Goal: Task Accomplishment & Management: Use online tool/utility

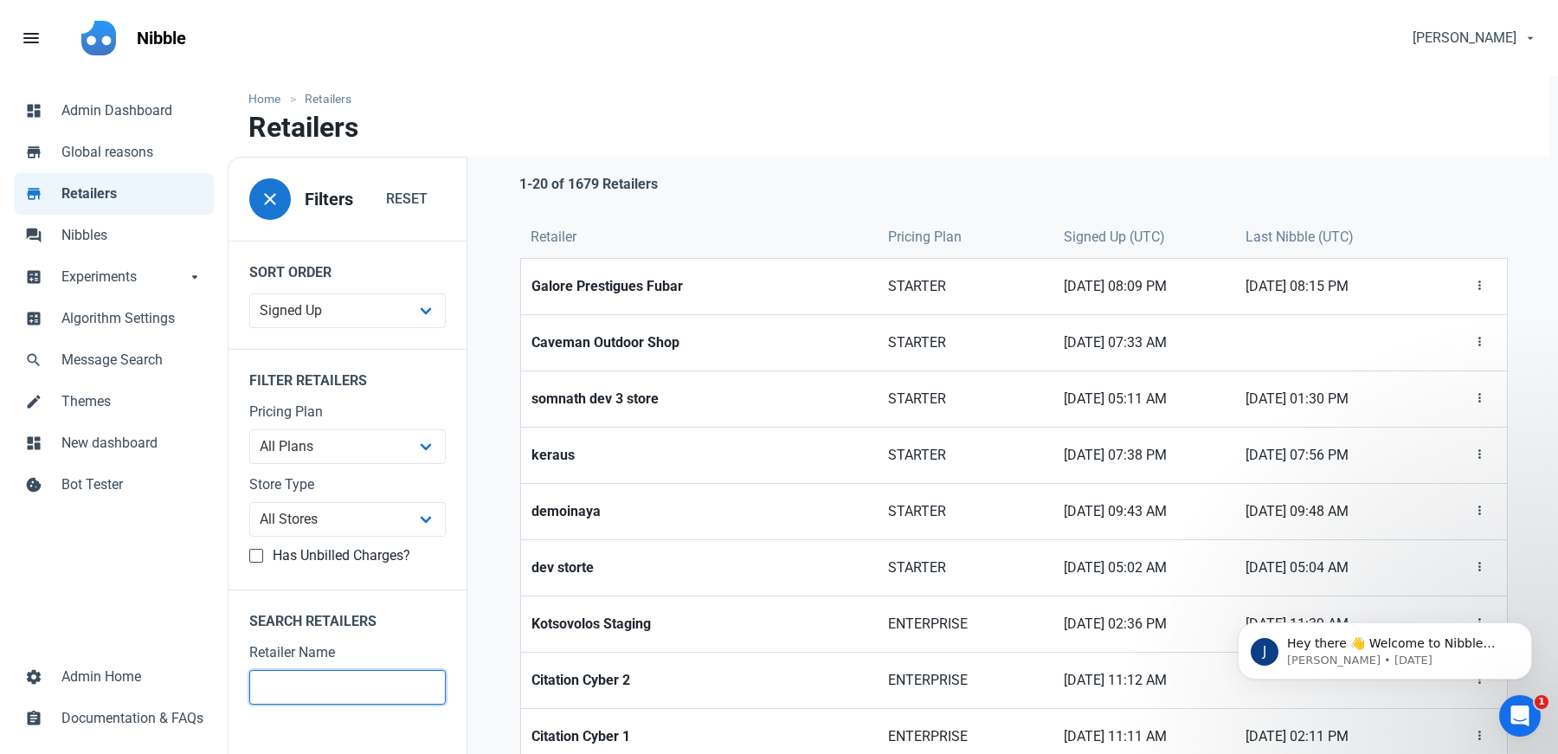
click at [310, 671] on input "text" at bounding box center [347, 687] width 197 height 35
type input "bo"
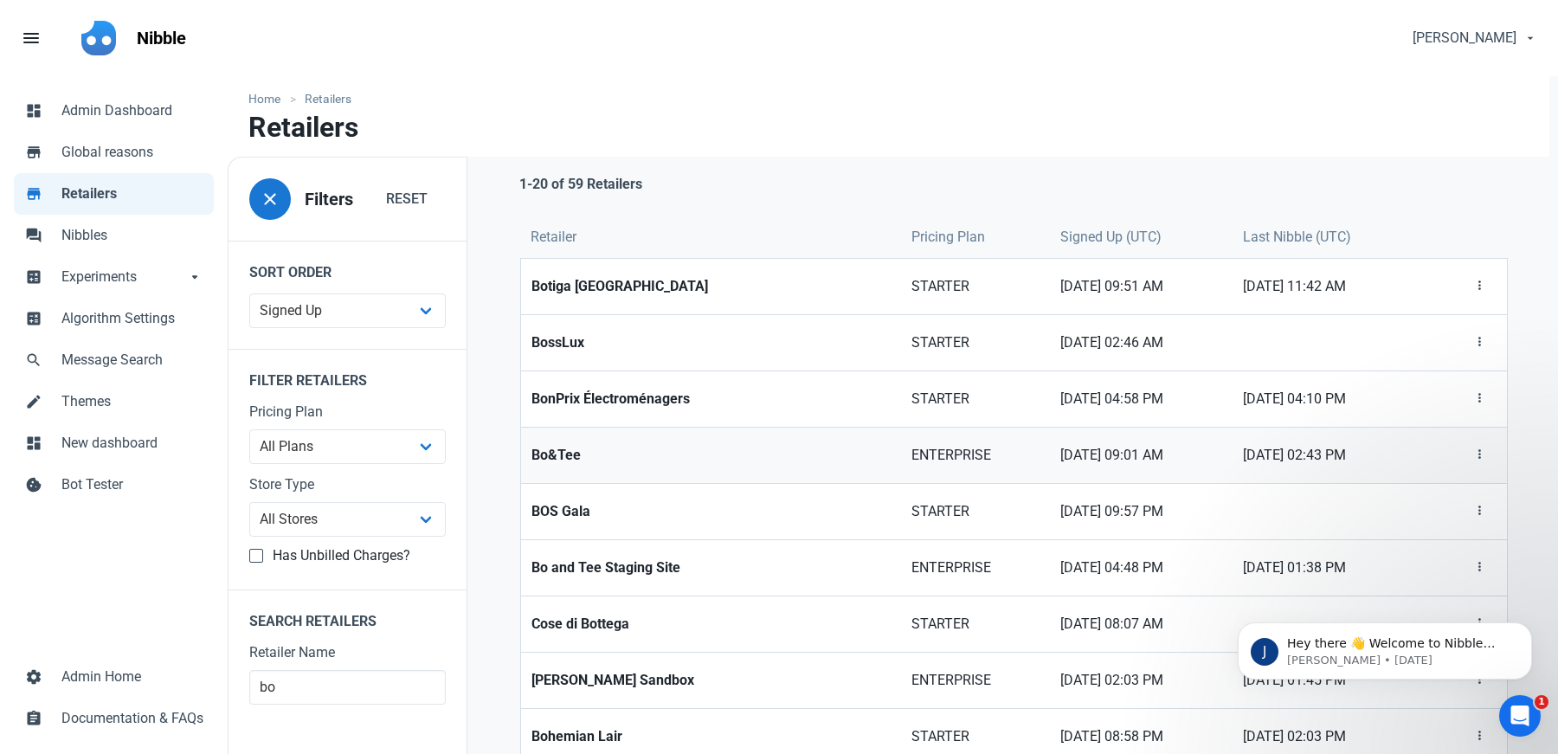
click at [623, 459] on strong "Bo&Tee" at bounding box center [711, 455] width 359 height 21
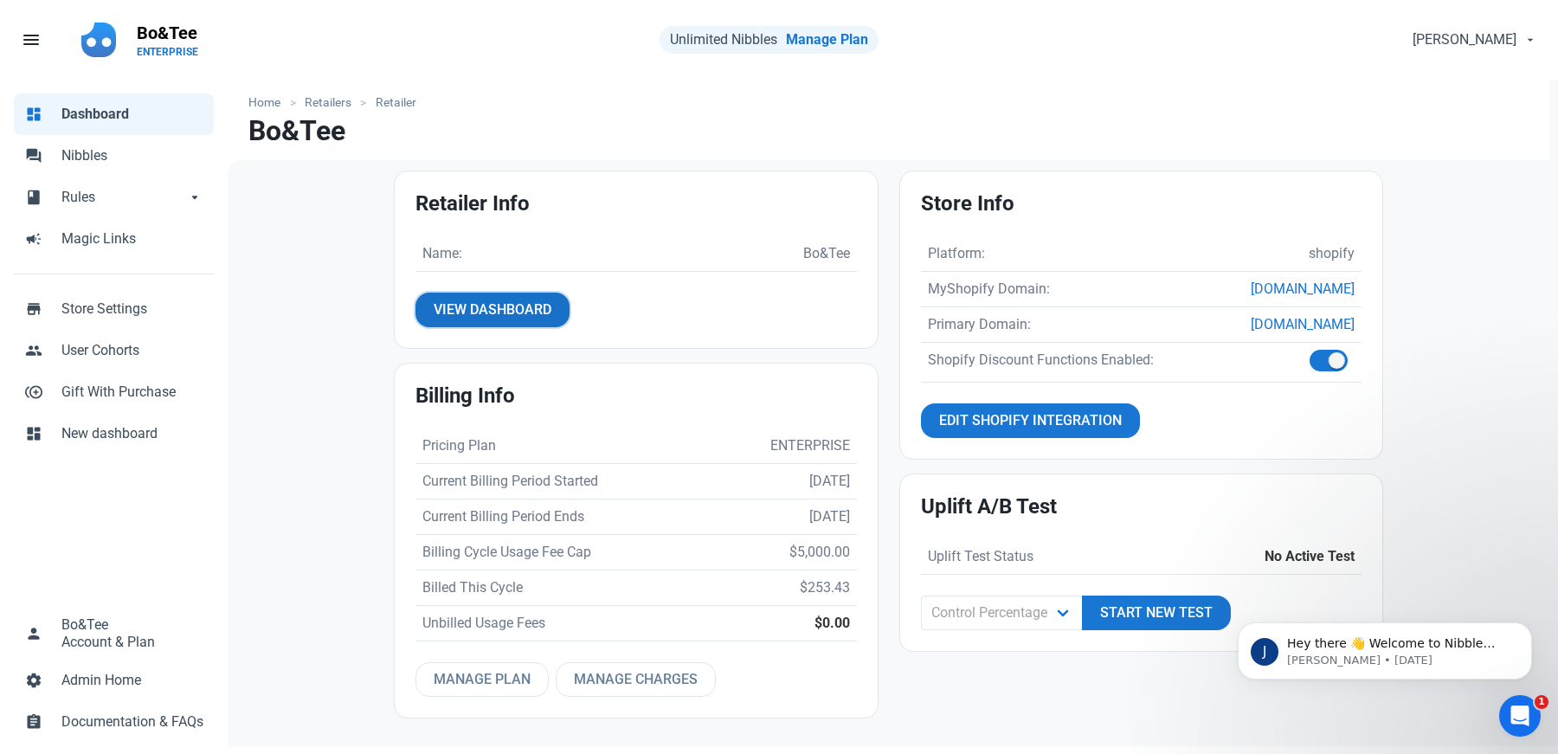
click at [468, 313] on span "View Dashboard" at bounding box center [493, 310] width 118 height 21
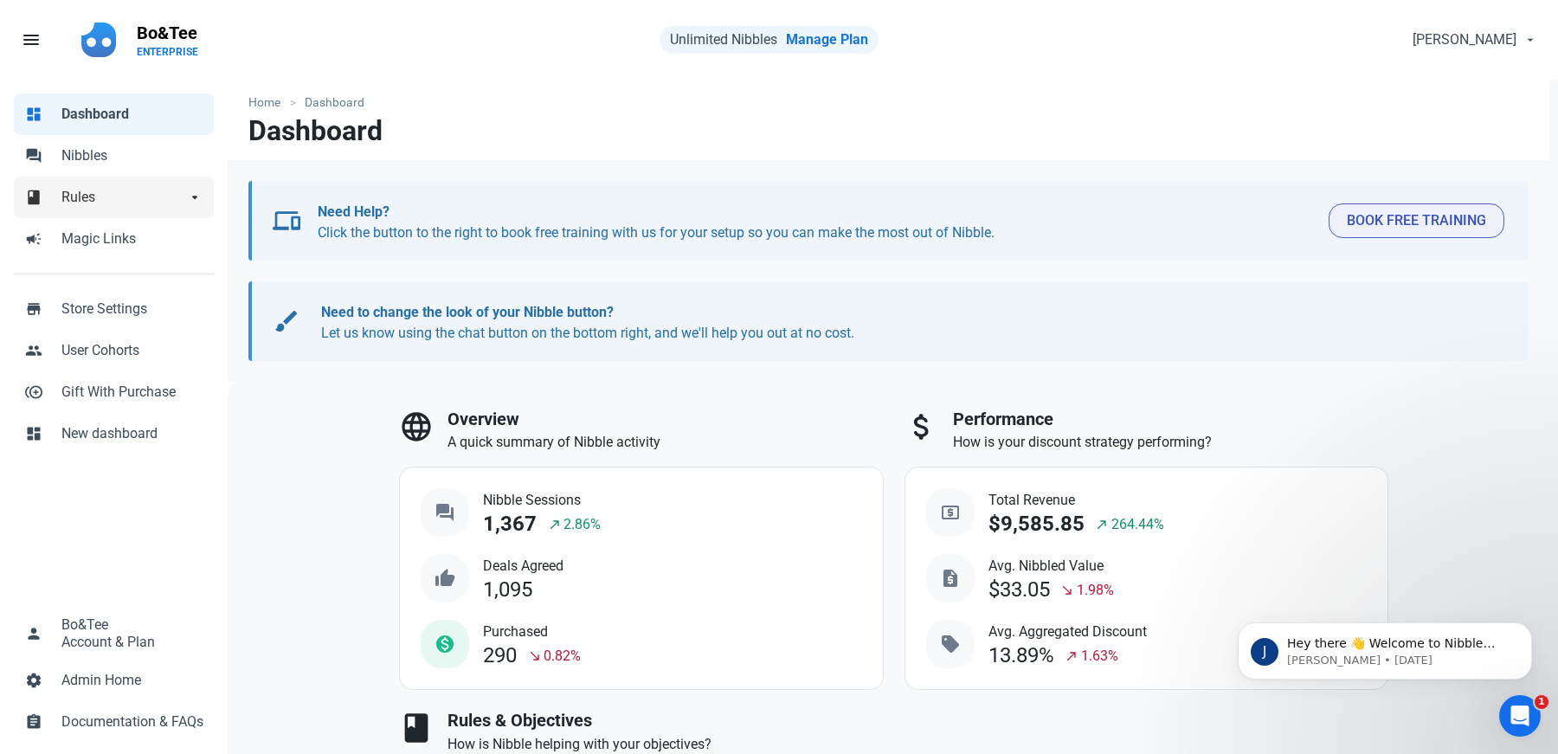
click at [87, 187] on span "Rules" at bounding box center [123, 197] width 125 height 21
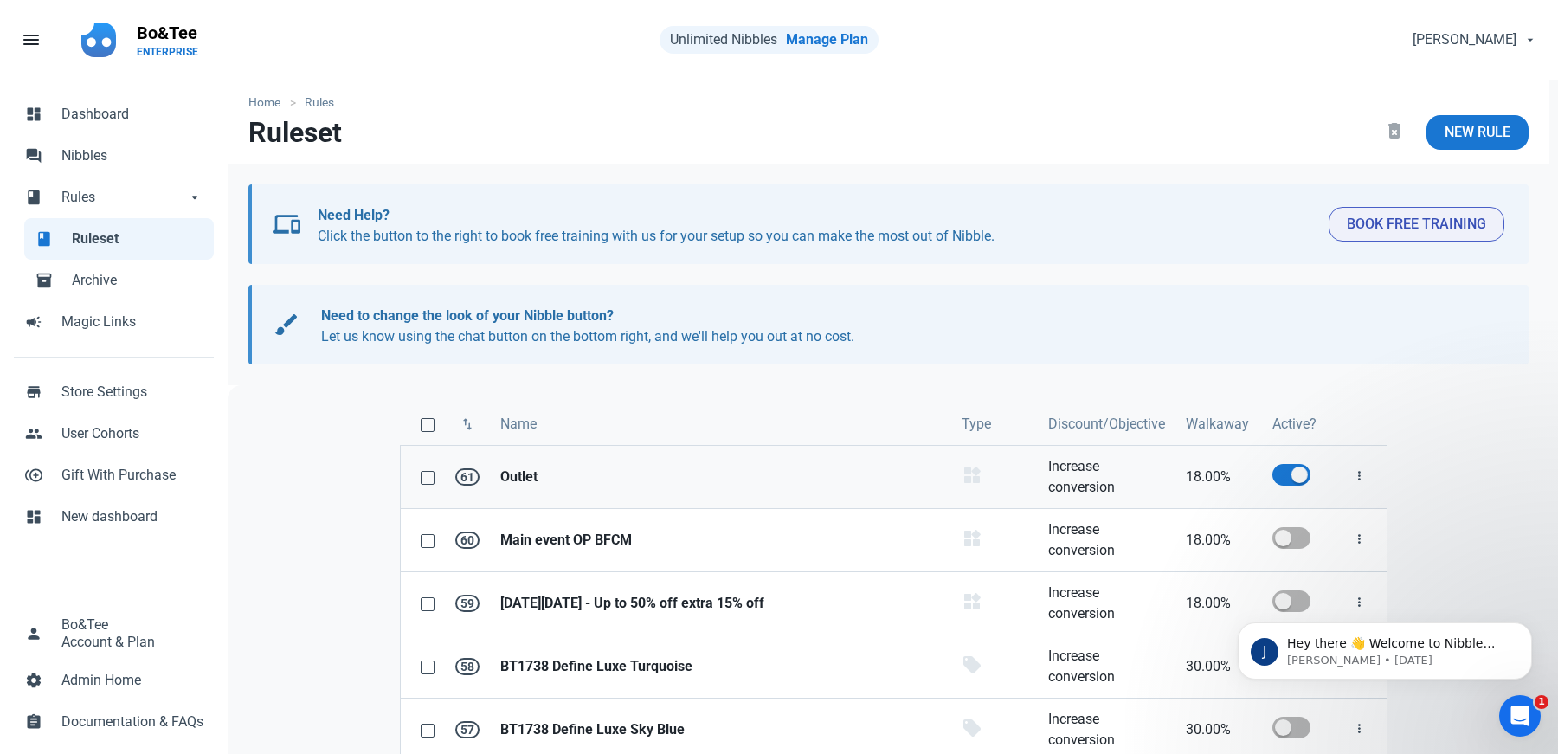
click at [576, 481] on strong "Outlet" at bounding box center [720, 477] width 441 height 21
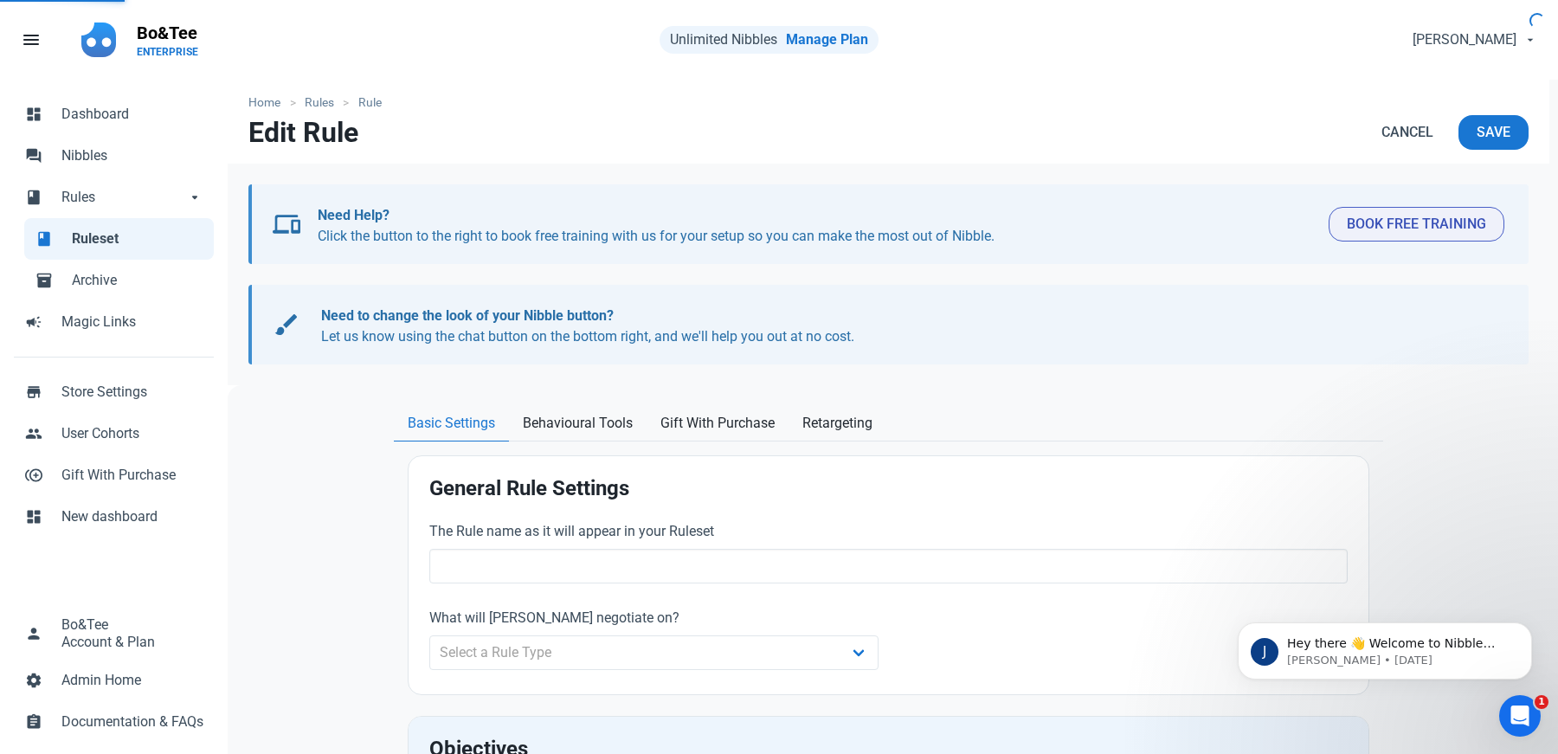
type input "Outlet"
select select "product_category"
type input "18.00"
radio input "true"
radio input "false"
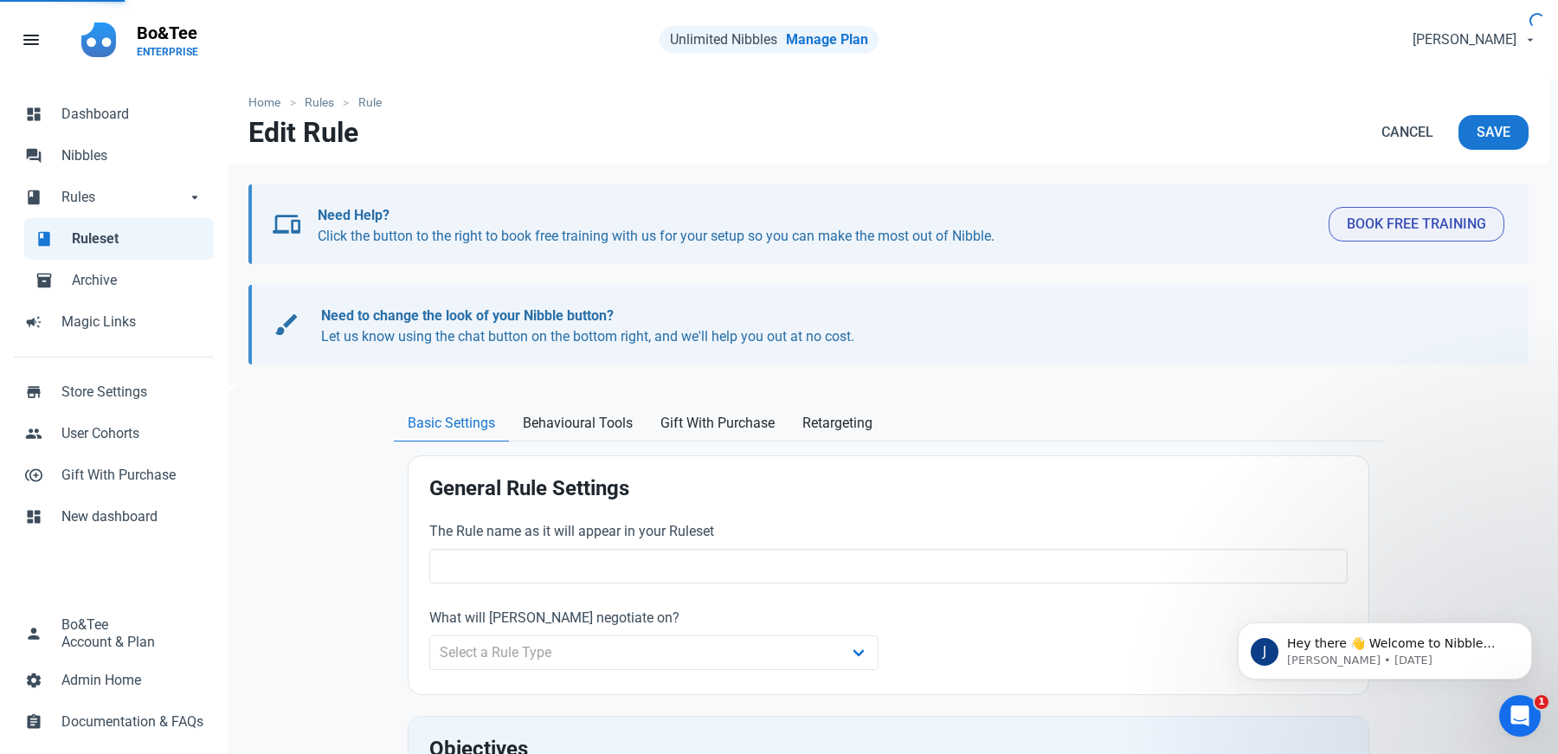
radio input "true"
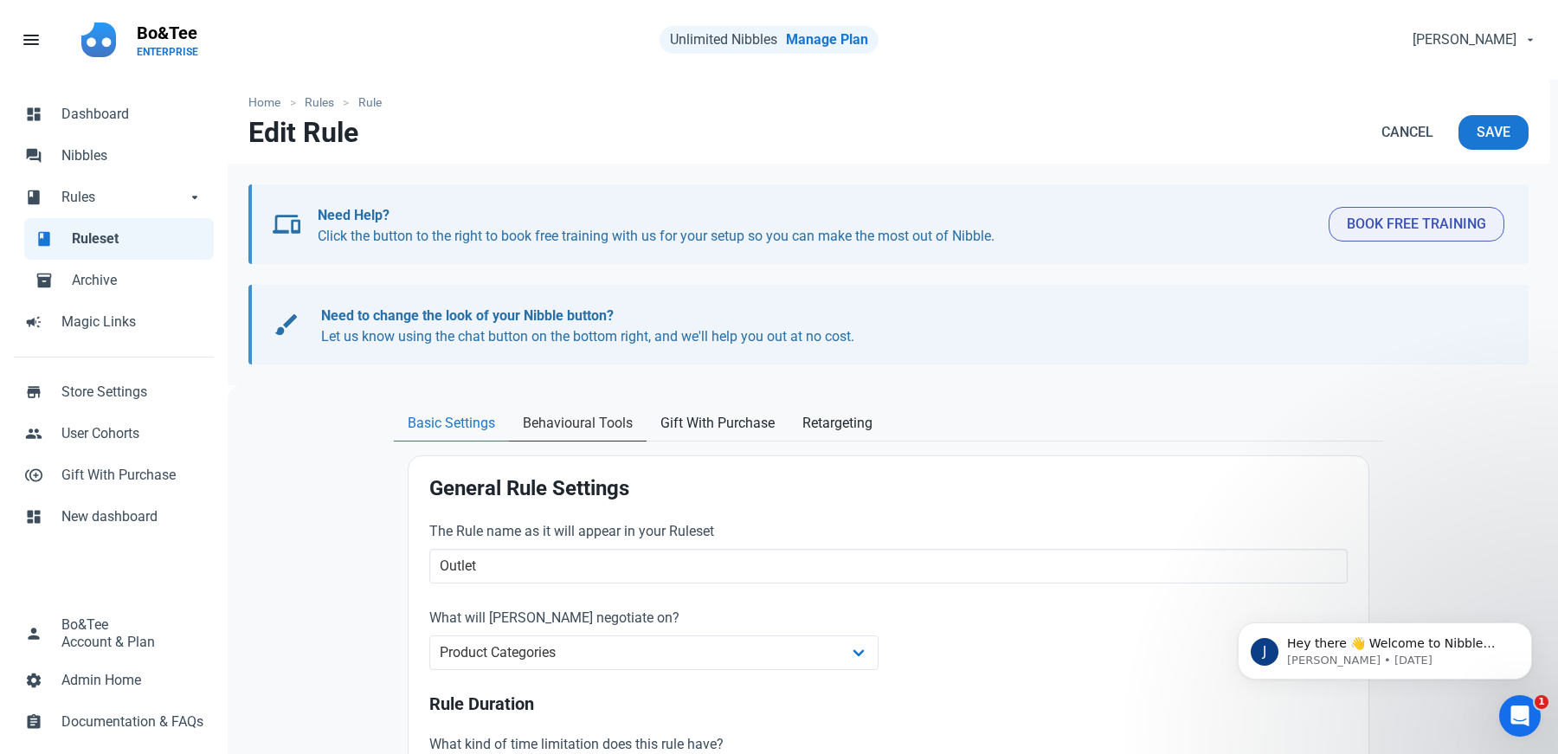
click at [578, 423] on span "Behavioural Tools" at bounding box center [578, 423] width 110 height 21
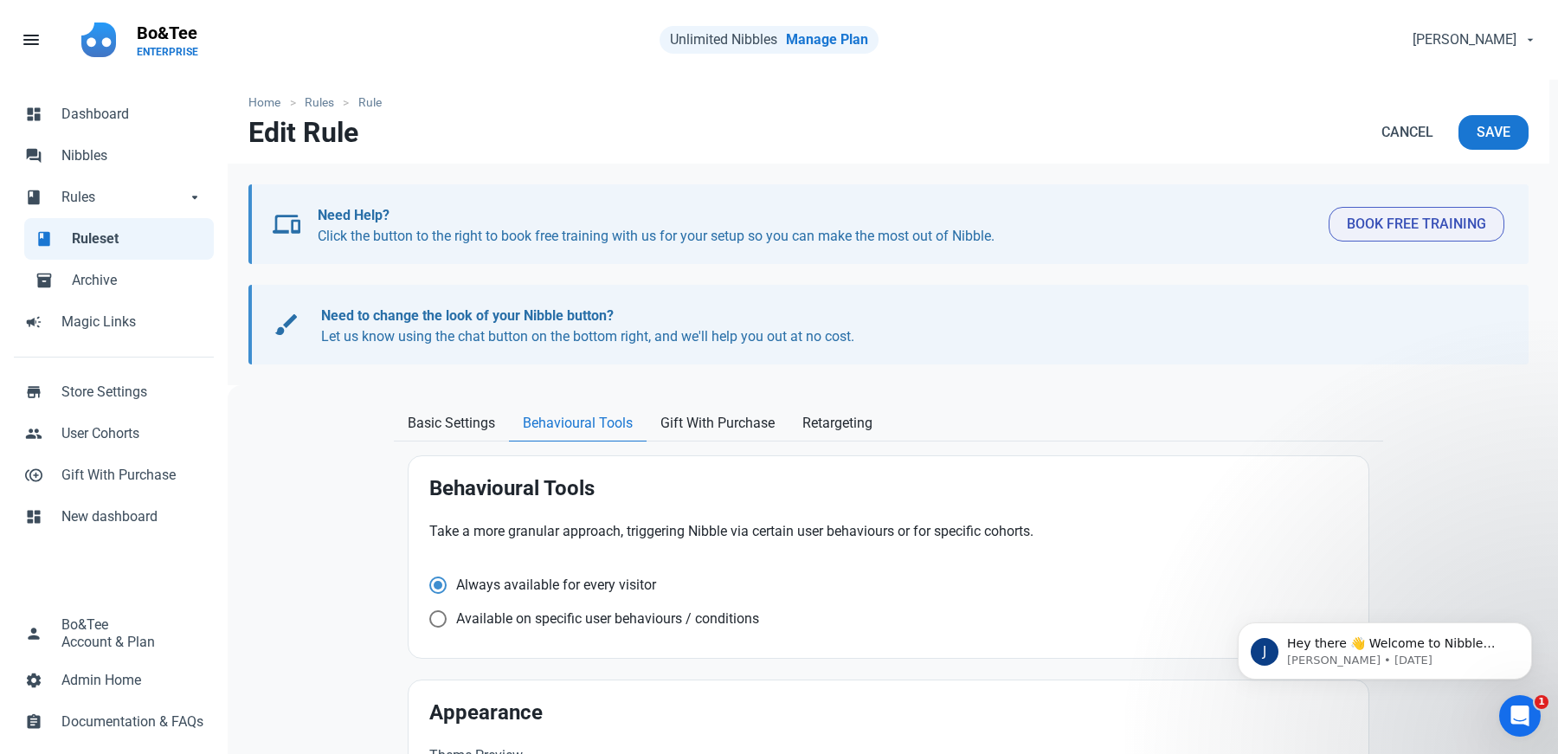
scroll to position [186, 0]
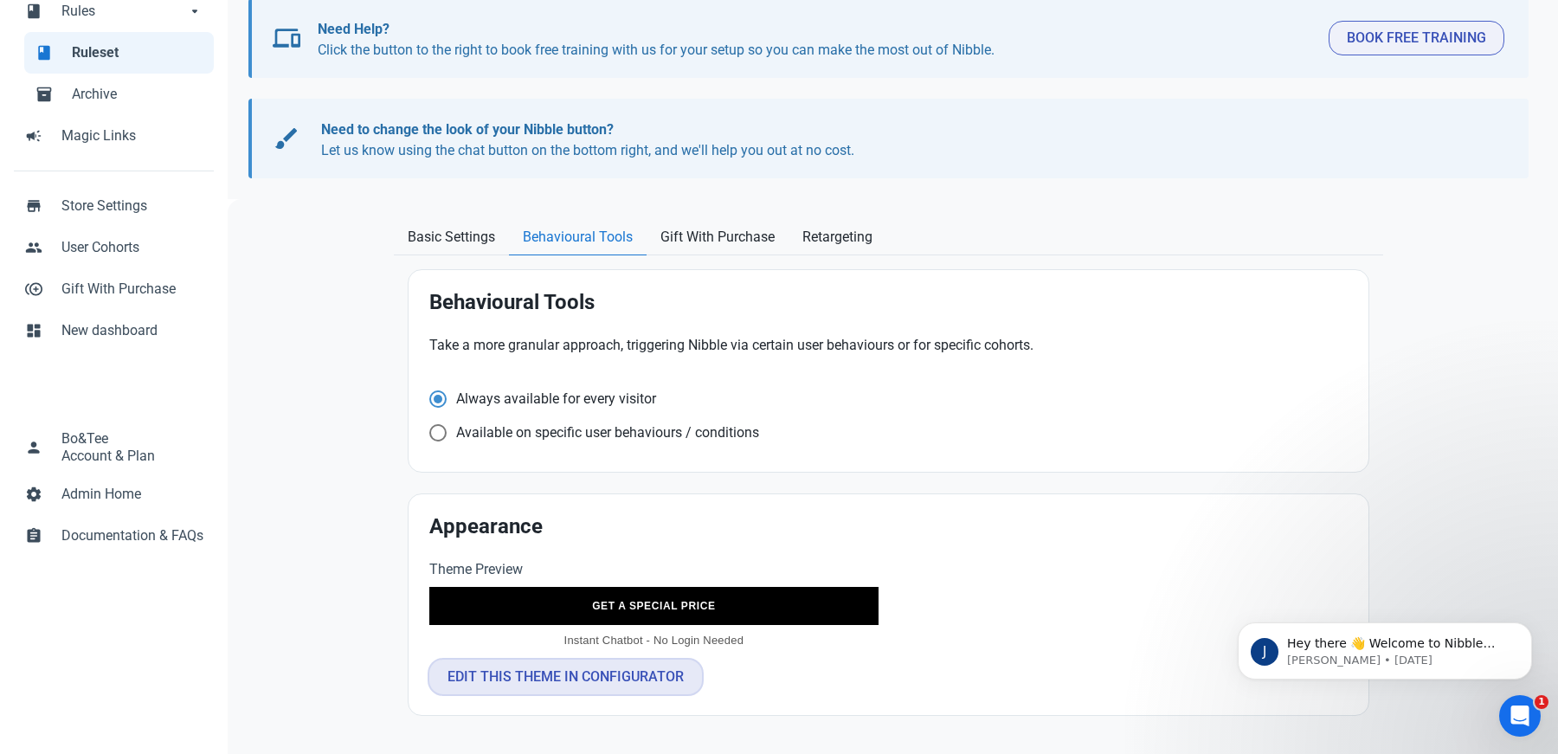
click at [494, 669] on button "Edit this theme in configurator" at bounding box center [565, 677] width 273 height 35
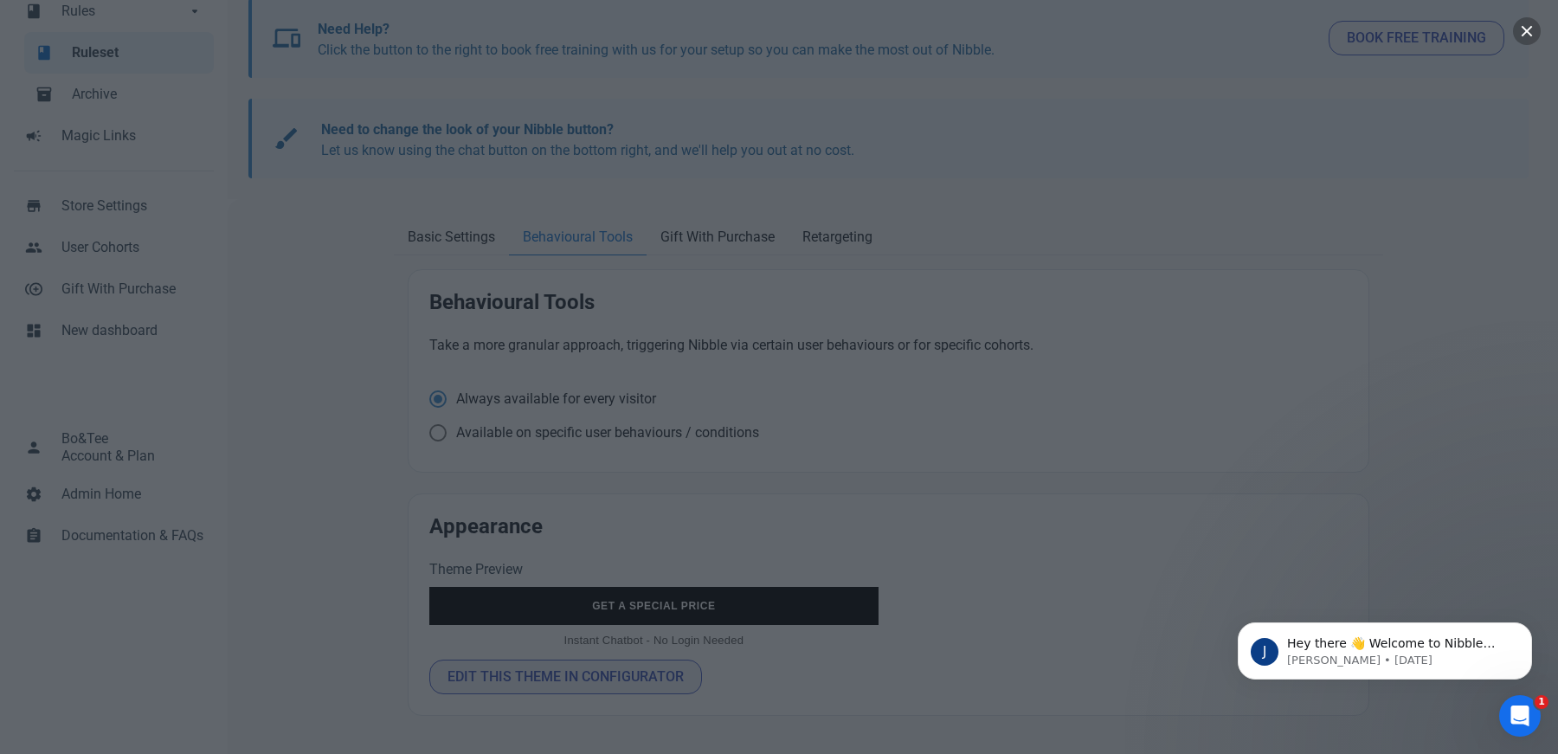
click at [1527, 27] on button "button" at bounding box center [1527, 31] width 28 height 28
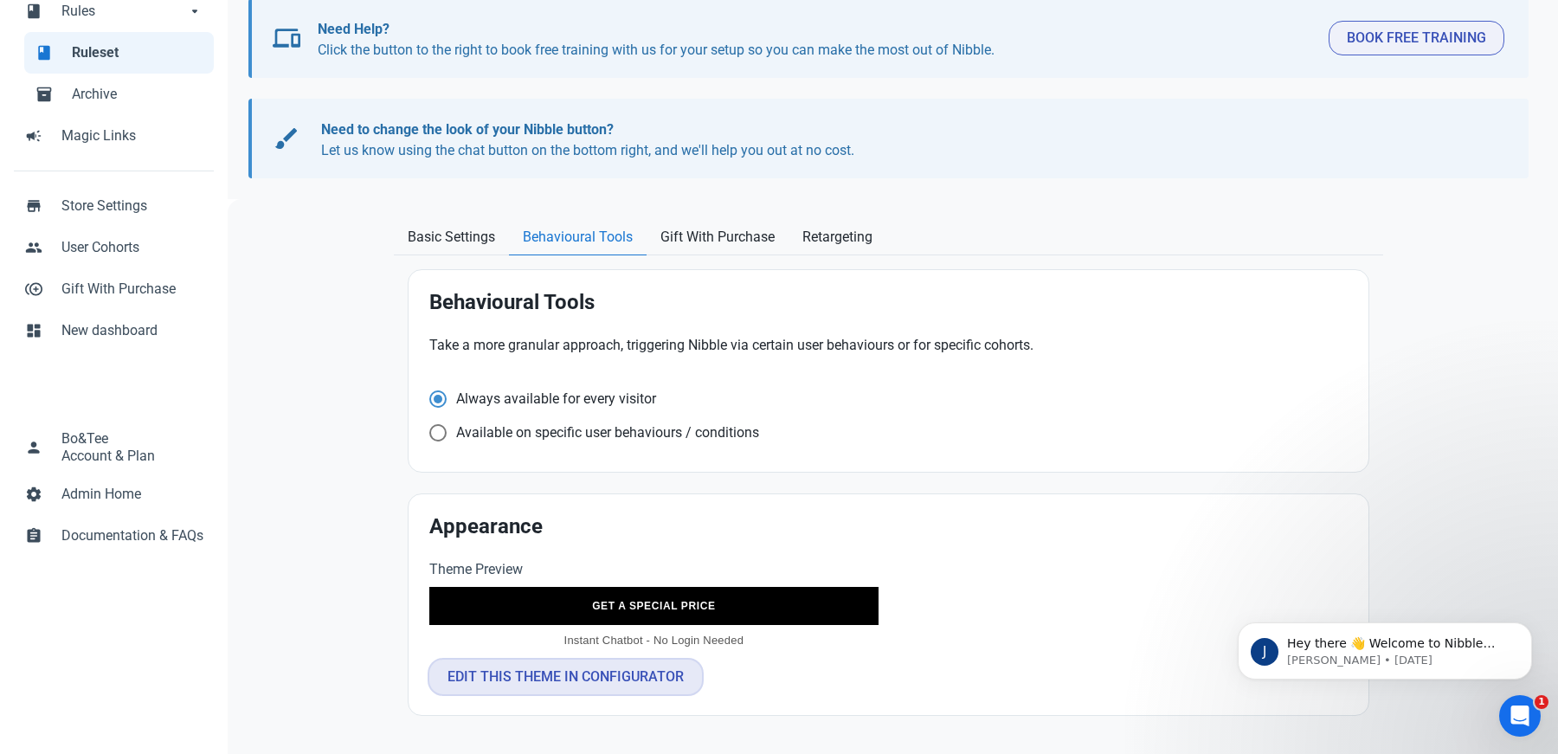
click at [516, 679] on button "Edit this theme in configurator" at bounding box center [565, 677] width 273 height 35
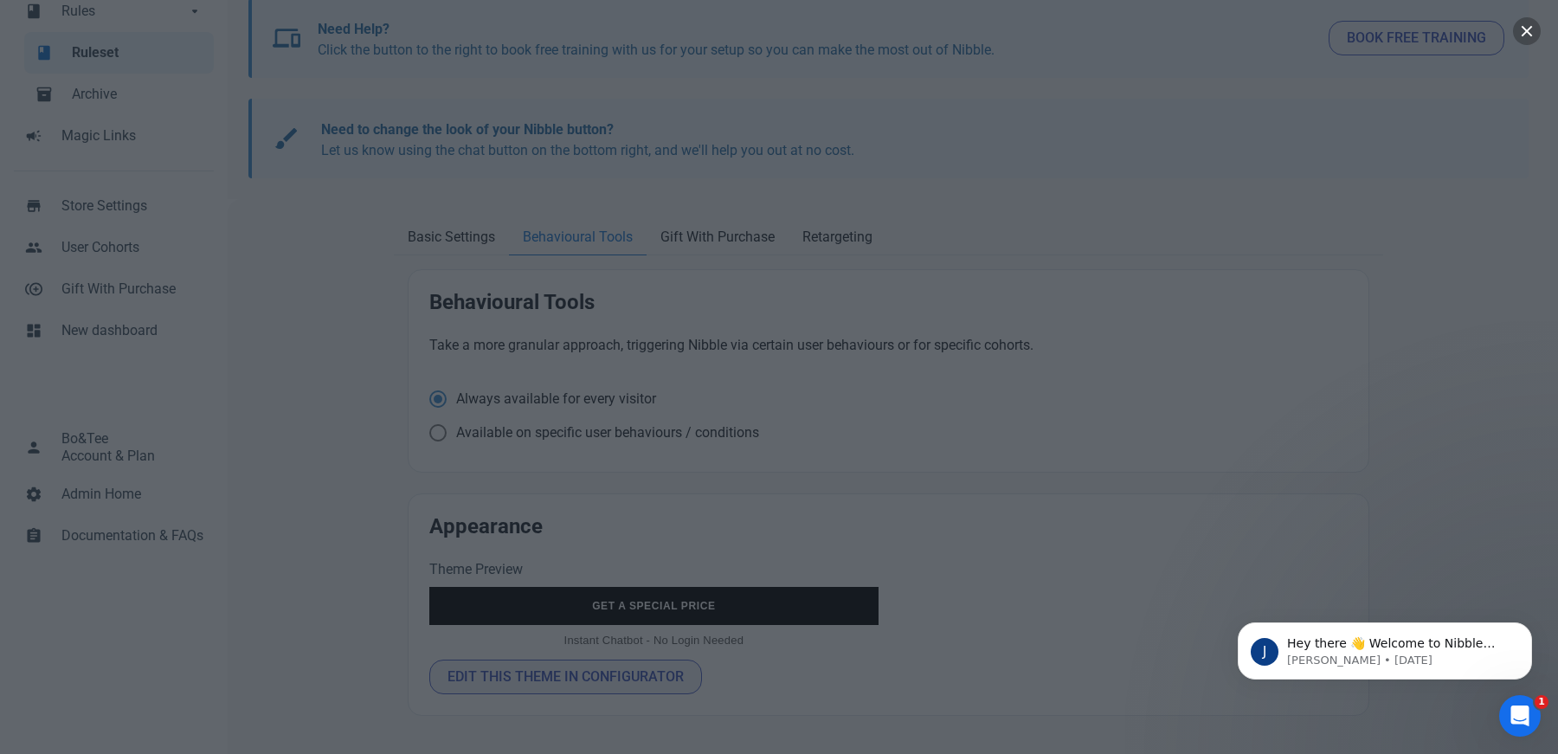
click at [1534, 29] on button "button" at bounding box center [1527, 31] width 28 height 28
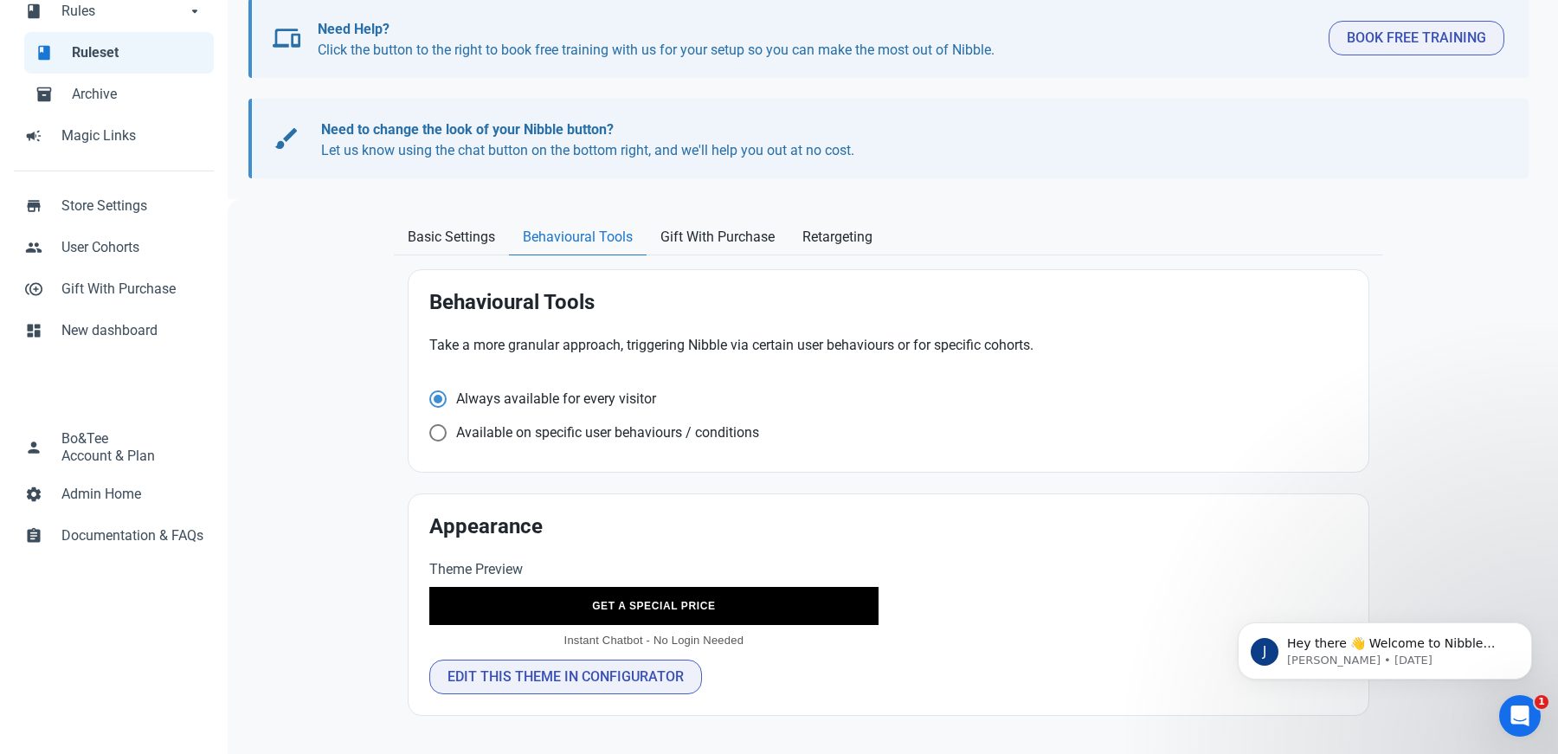
click at [1367, 301] on div "Behavioural Tools Take a more granular approach, triggering Nibble via certain …" at bounding box center [889, 371] width 960 height 202
